Goal: Navigation & Orientation: Find specific page/section

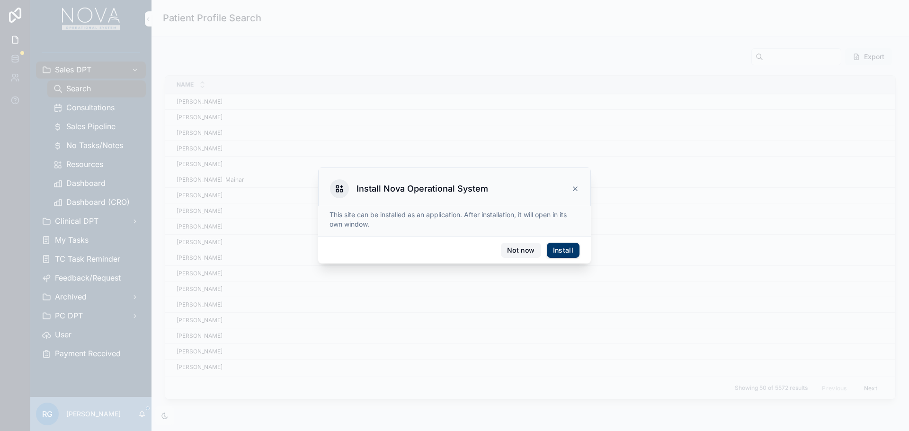
click at [517, 246] on button "Not now" at bounding box center [521, 250] width 40 height 15
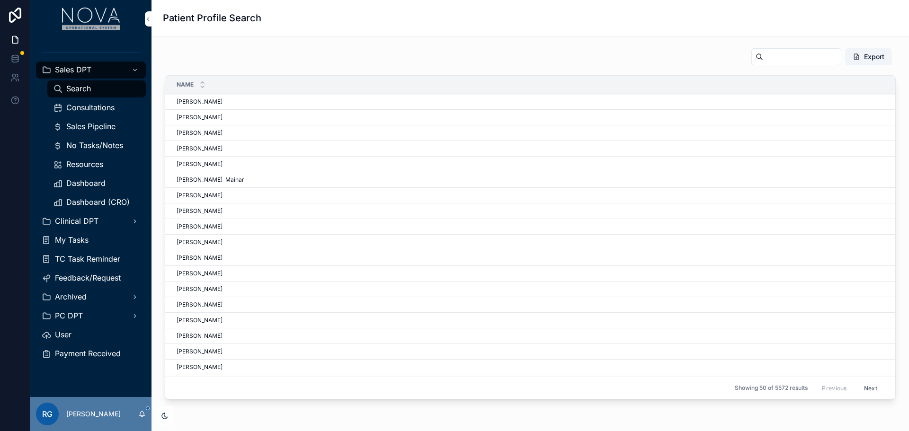
click at [173, 403] on div "Export Name Mel Keidge Mel Keidge Melissa Bryant Melissa Bryant Jacob Toohey Ja…" at bounding box center [530, 225] width 742 height 363
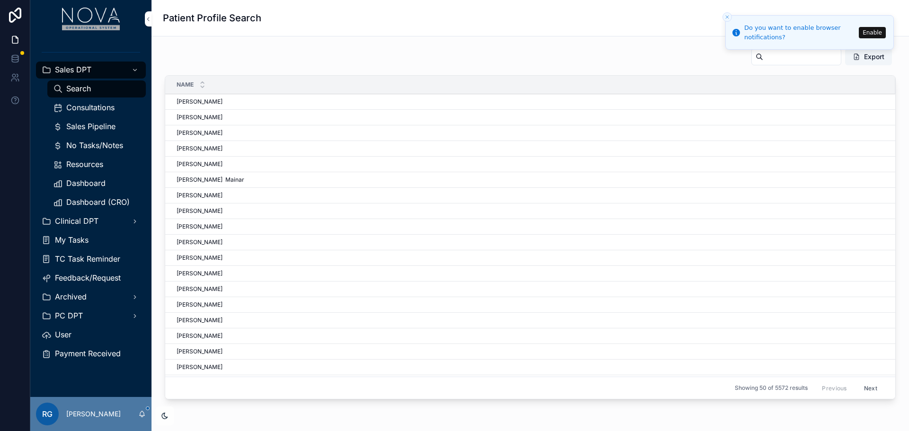
drag, startPoint x: 159, startPoint y: 418, endPoint x: 166, endPoint y: 414, distance: 7.6
click at [166, 414] on div "scrollable content" at bounding box center [164, 416] width 19 height 19
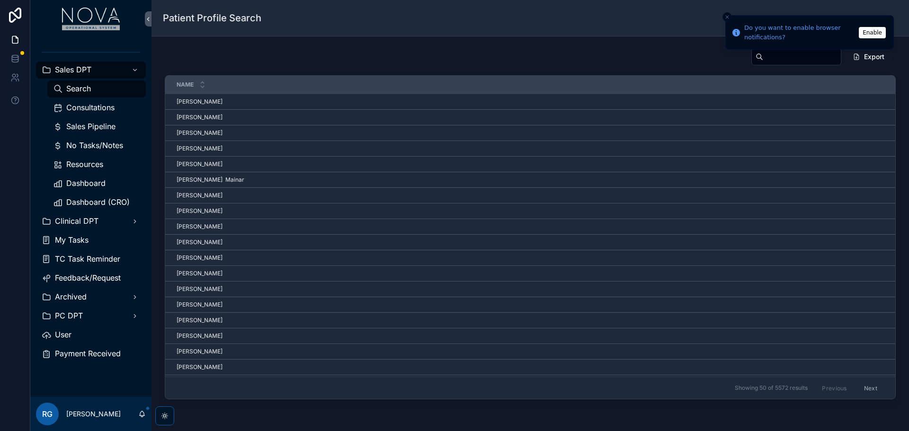
click at [166, 414] on icon "scrollable content" at bounding box center [165, 416] width 8 height 8
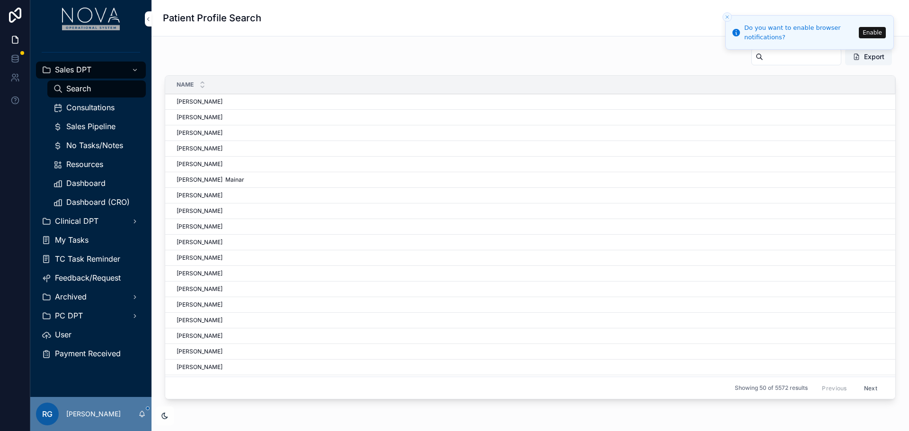
click at [166, 414] on icon "scrollable content" at bounding box center [165, 416] width 8 height 8
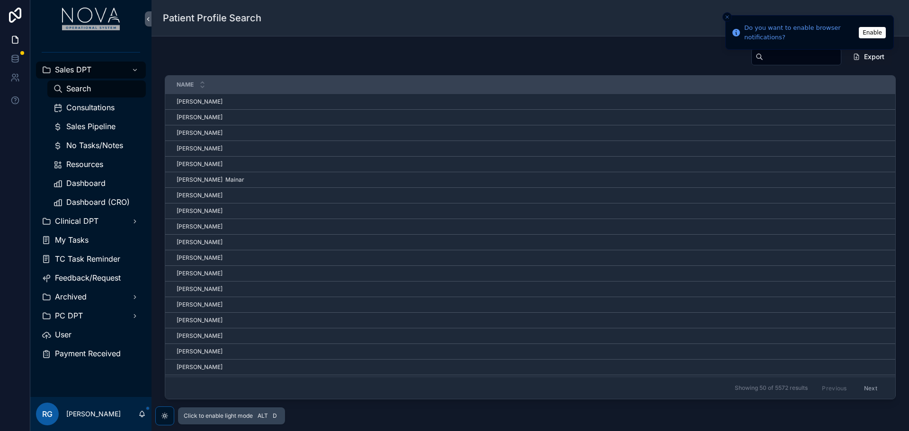
click at [401, 415] on div "Export Name Mel Keidge Mel Keidge Melissa Bryant Melissa Bryant Jacob Toohey Ja…" at bounding box center [529, 251] width 757 height 431
click at [726, 16] on icon "Close toast" at bounding box center [727, 17] width 6 height 6
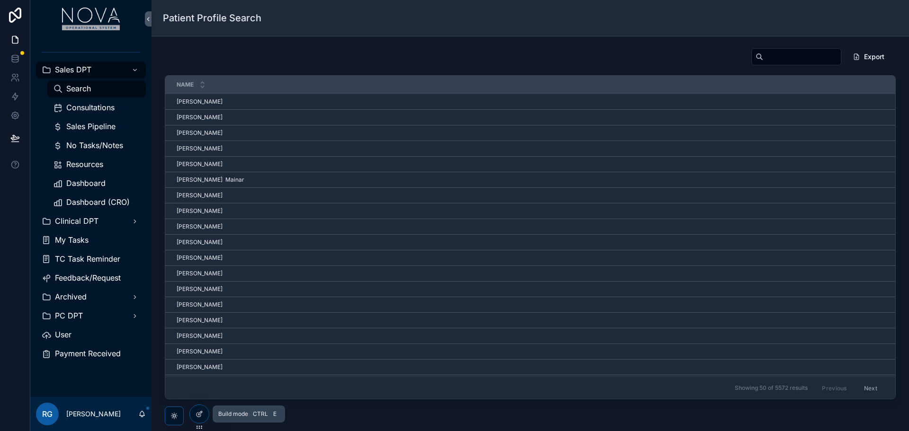
click at [200, 414] on icon at bounding box center [200, 414] width 8 height 8
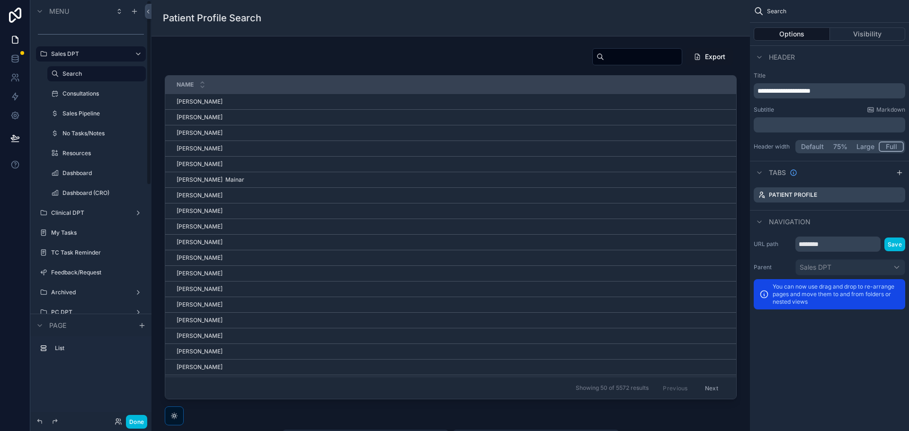
click at [139, 420] on button "Done" at bounding box center [136, 422] width 21 height 14
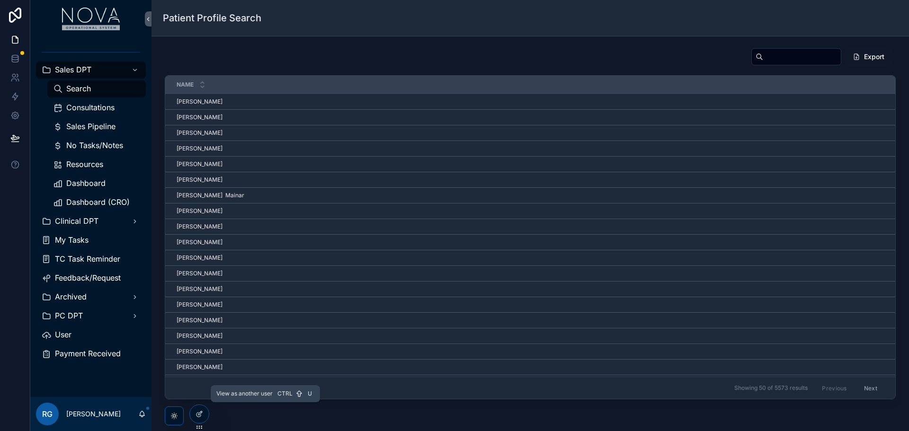
click at [0, 0] on icon at bounding box center [0, 0] width 0 height 0
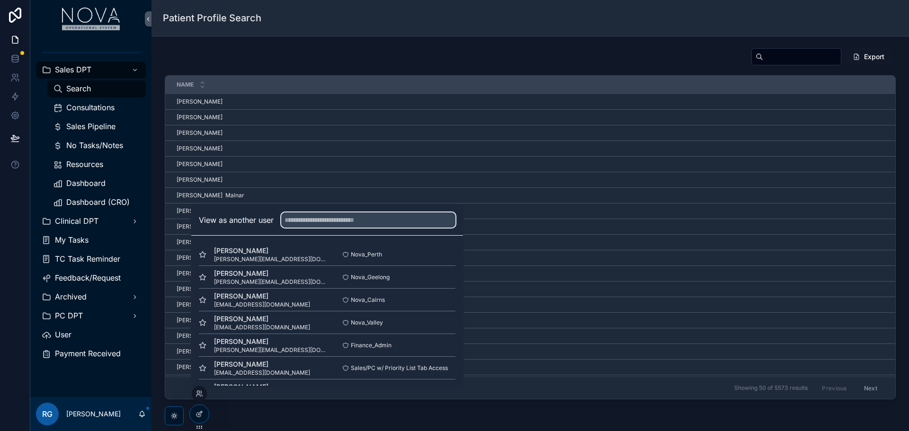
click at [333, 220] on input "text" at bounding box center [368, 220] width 174 height 15
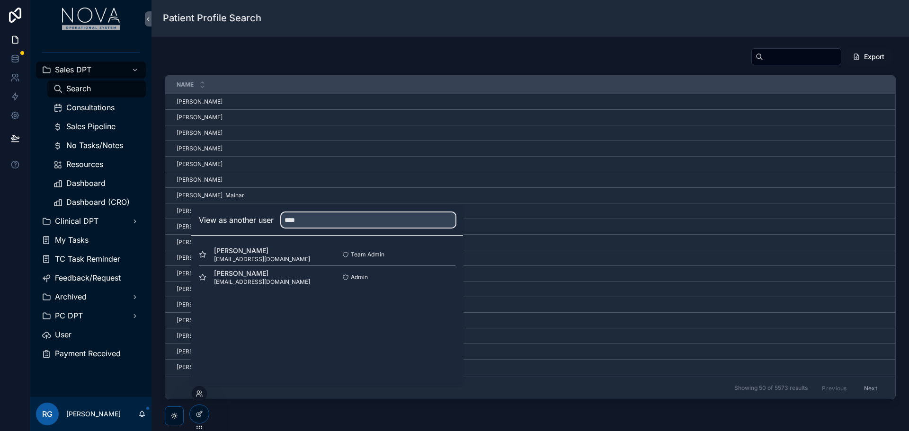
type input "****"
click at [0, 0] on button "Select" at bounding box center [0, 0] width 0 height 0
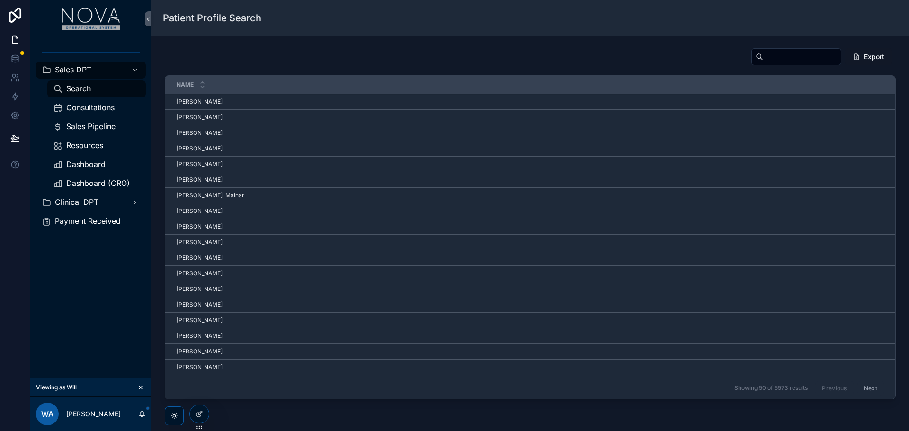
click at [92, 104] on span "Consultations" at bounding box center [90, 108] width 48 height 10
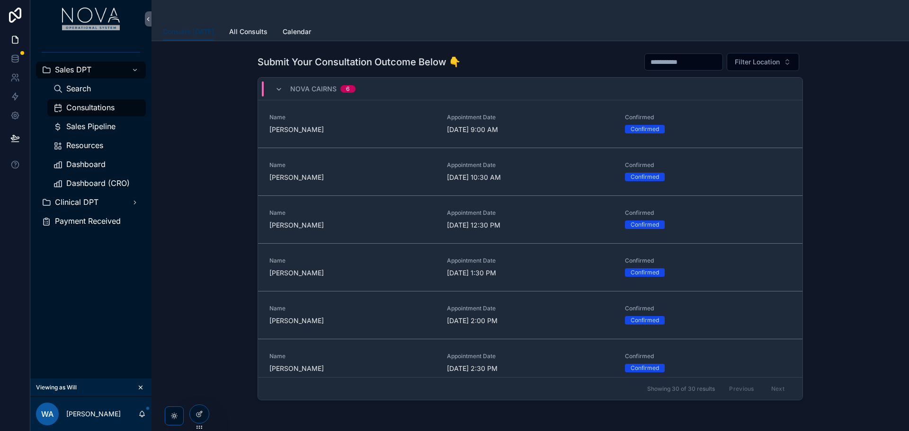
click at [663, 62] on input "scrollable content" at bounding box center [684, 61] width 78 height 13
click at [222, 189] on div "Submit Your Consultation Outcome Below 👇 Filter Location [GEOGRAPHIC_DATA] 6 Na…" at bounding box center [530, 228] width 742 height 359
click at [104, 126] on span "Sales Pipeline" at bounding box center [90, 127] width 49 height 10
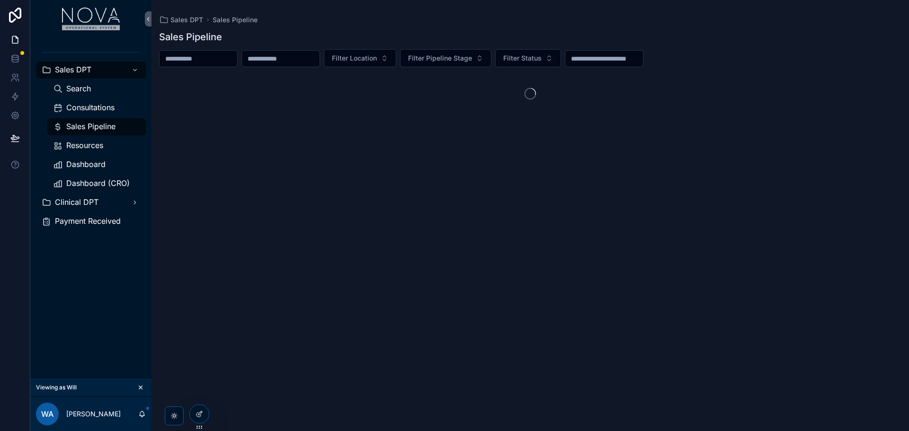
click at [111, 107] on span "Consultations" at bounding box center [90, 108] width 48 height 10
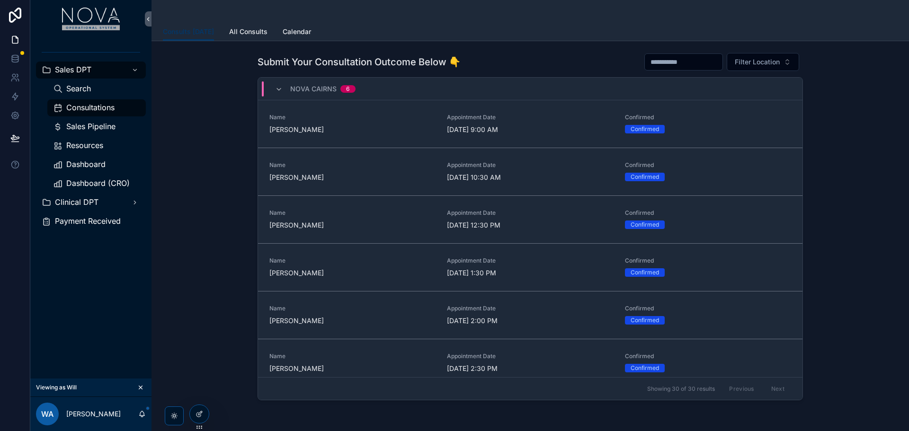
click at [313, 130] on span "Ben Savage" at bounding box center [352, 129] width 166 height 9
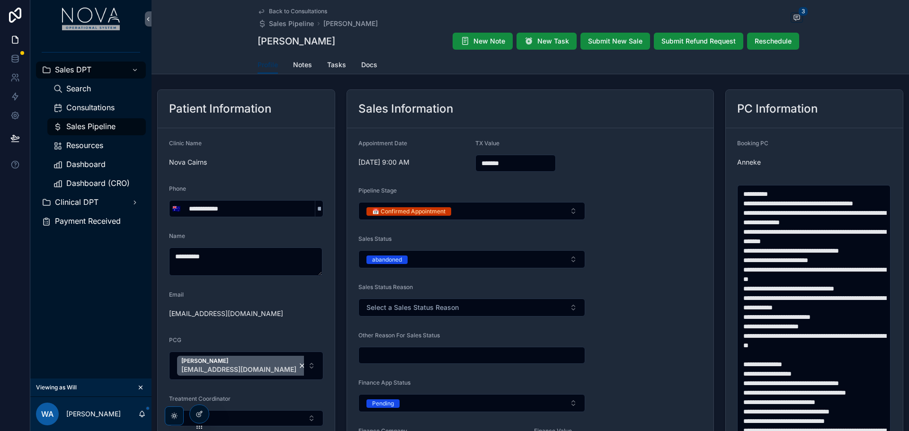
click at [104, 129] on span "Sales Pipeline" at bounding box center [90, 127] width 49 height 10
